Goal: Task Accomplishment & Management: Manage account settings

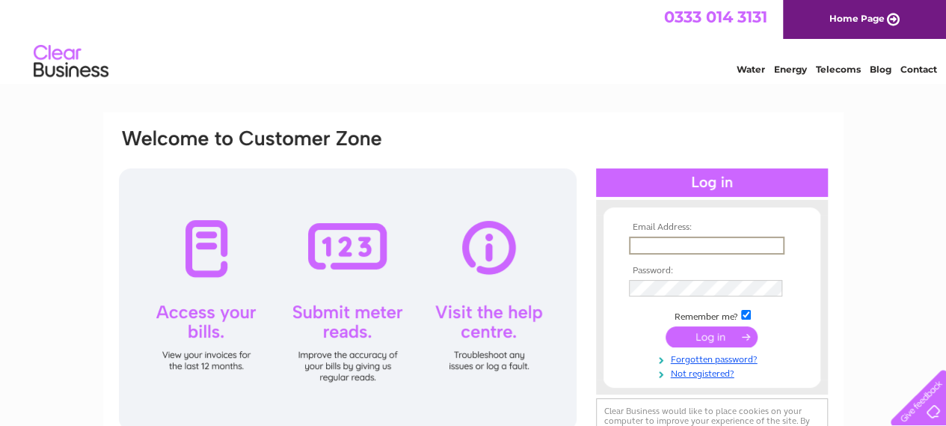
click at [704, 247] on input "text" at bounding box center [707, 245] width 156 height 18
click at [842, 352] on div "Email Address: Password:" at bounding box center [473, 321] width 741 height 419
click at [738, 244] on input "text" at bounding box center [707, 245] width 156 height 18
type input "treasurer@cirenopenair.org.uk"
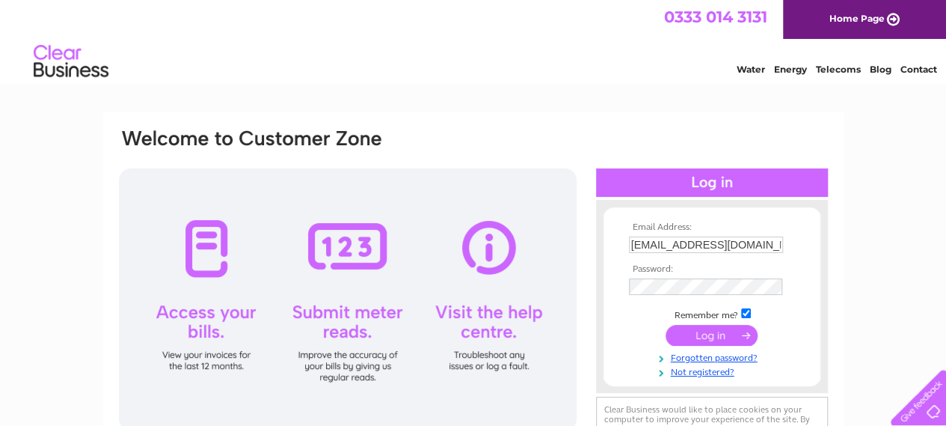
click at [712, 346] on td at bounding box center [712, 335] width 174 height 28
click at [709, 343] on input "submit" at bounding box center [712, 335] width 92 height 21
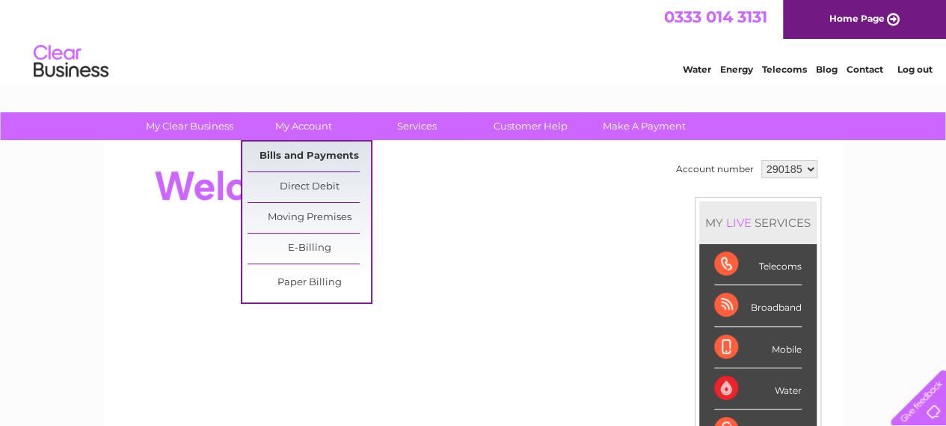
click at [307, 154] on link "Bills and Payments" at bounding box center [309, 156] width 123 height 30
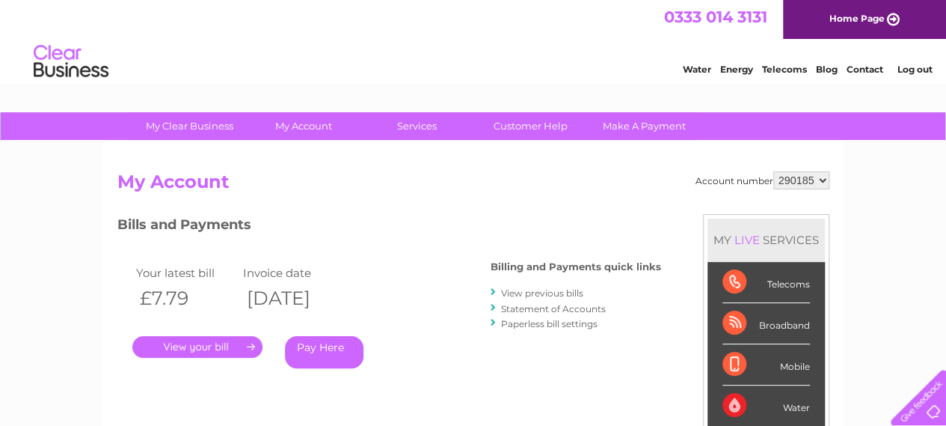
click at [224, 353] on link "." at bounding box center [197, 347] width 130 height 22
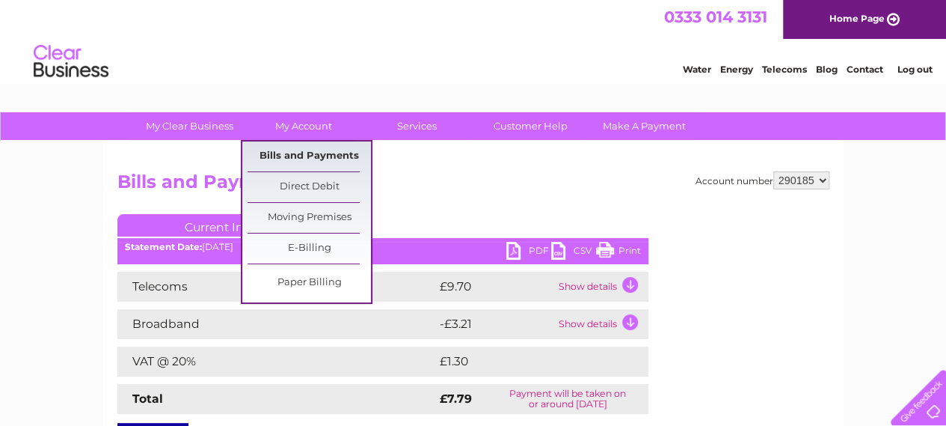
click at [298, 153] on link "Bills and Payments" at bounding box center [309, 156] width 123 height 30
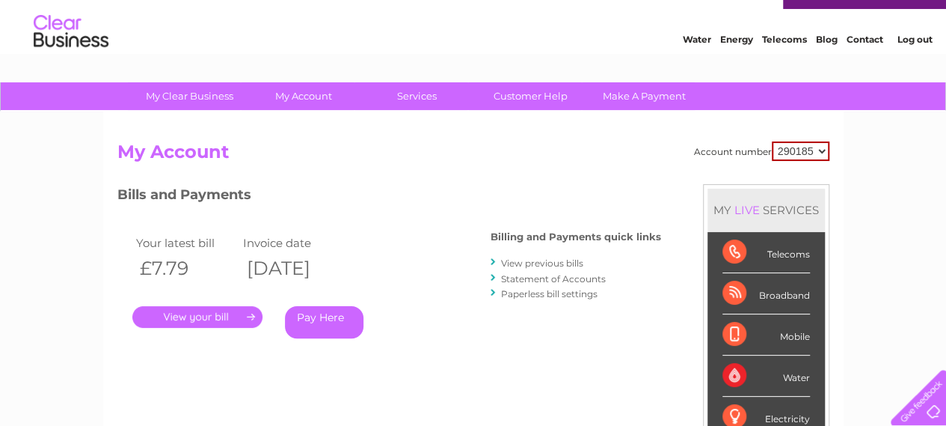
scroll to position [60, 0]
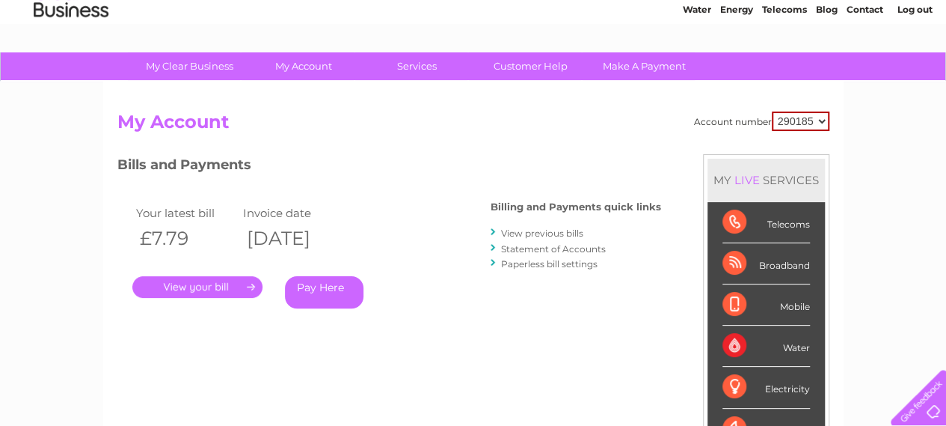
click at [539, 246] on link "Statement of Accounts" at bounding box center [553, 248] width 105 height 11
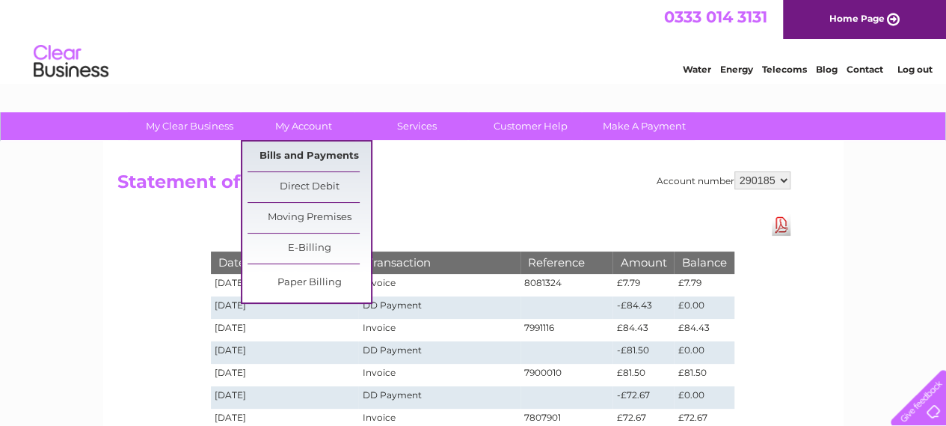
click at [307, 156] on link "Bills and Payments" at bounding box center [309, 156] width 123 height 30
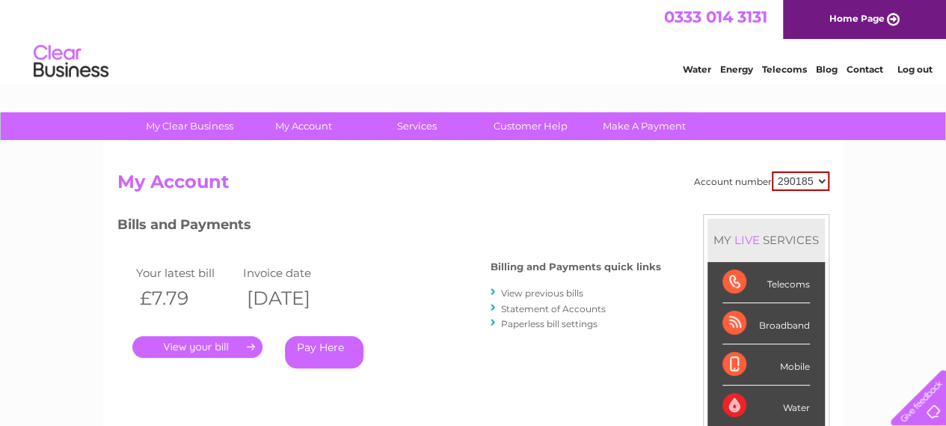
click at [209, 347] on link "." at bounding box center [197, 347] width 130 height 22
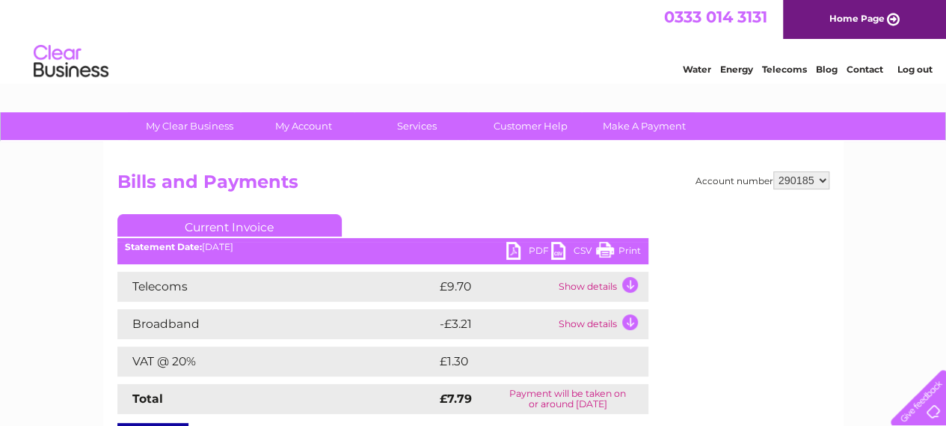
click at [628, 289] on td "Show details" at bounding box center [602, 287] width 94 height 30
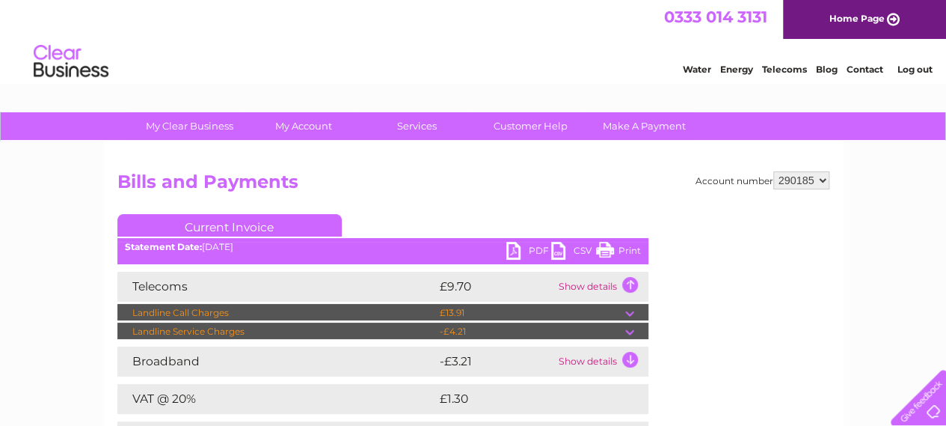
click at [628, 289] on td "Show details" at bounding box center [602, 287] width 94 height 30
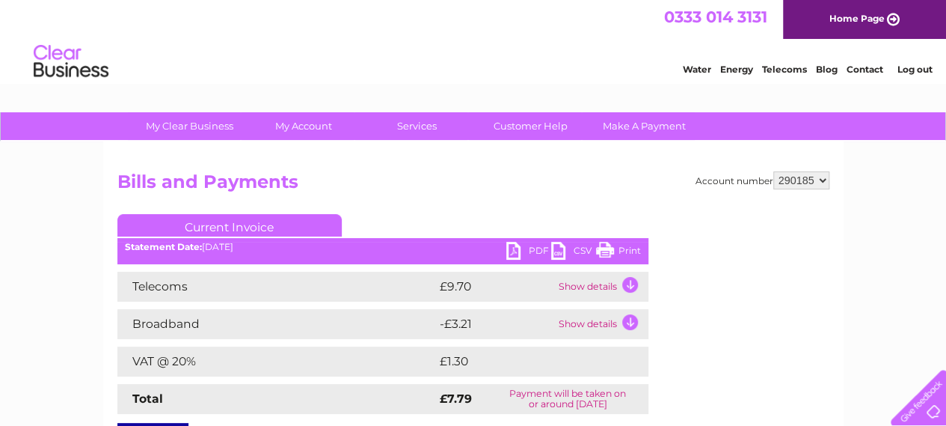
click at [625, 324] on td "Show details" at bounding box center [602, 324] width 94 height 30
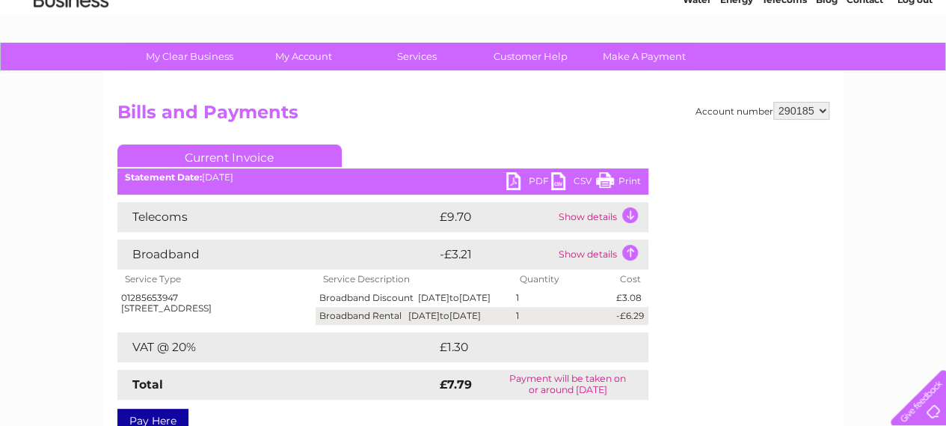
scroll to position [30, 0]
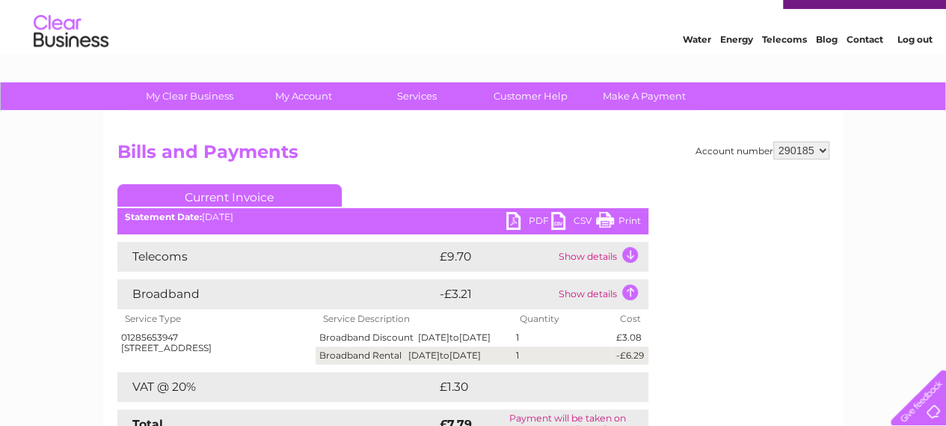
click at [611, 221] on link "Print" at bounding box center [618, 223] width 45 height 22
click at [916, 38] on link "Log out" at bounding box center [914, 39] width 35 height 11
